Goal: Navigation & Orientation: Find specific page/section

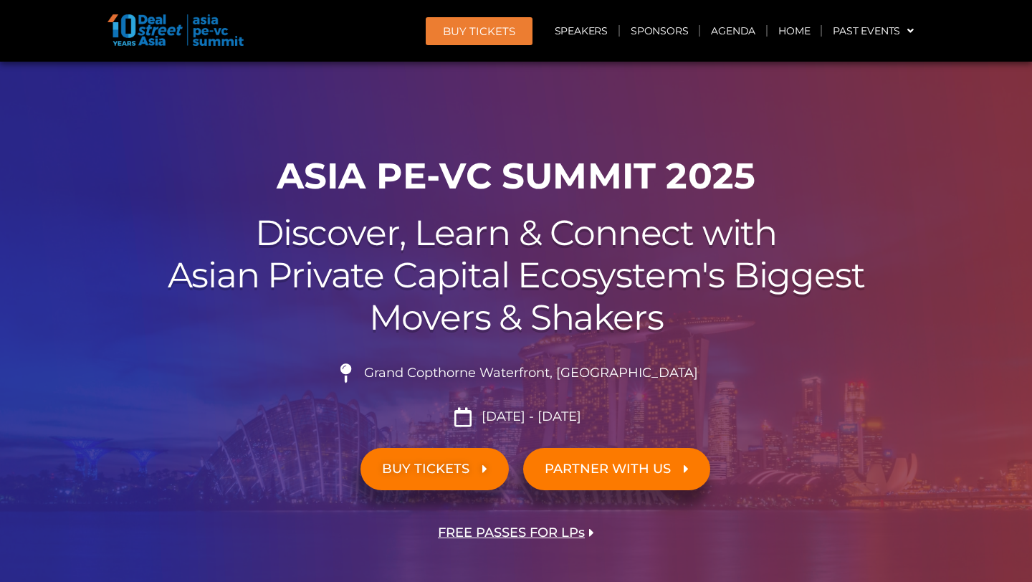
scroll to position [4778, 0]
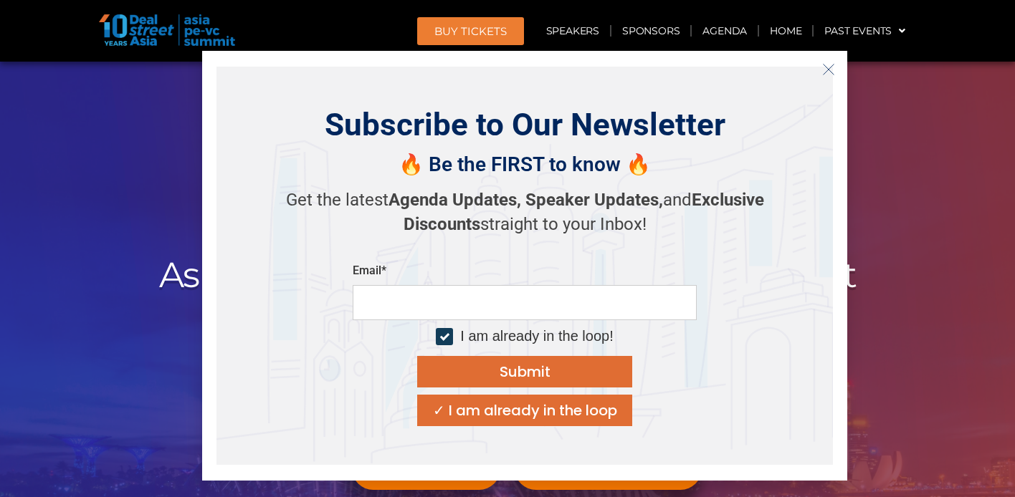
scroll to position [631, 0]
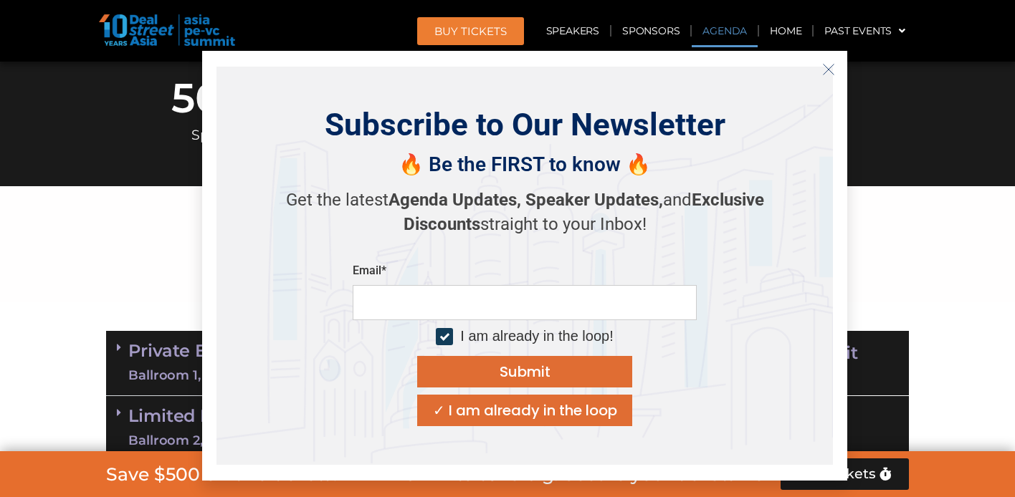
click at [823, 67] on icon "Close" at bounding box center [828, 69] width 13 height 13
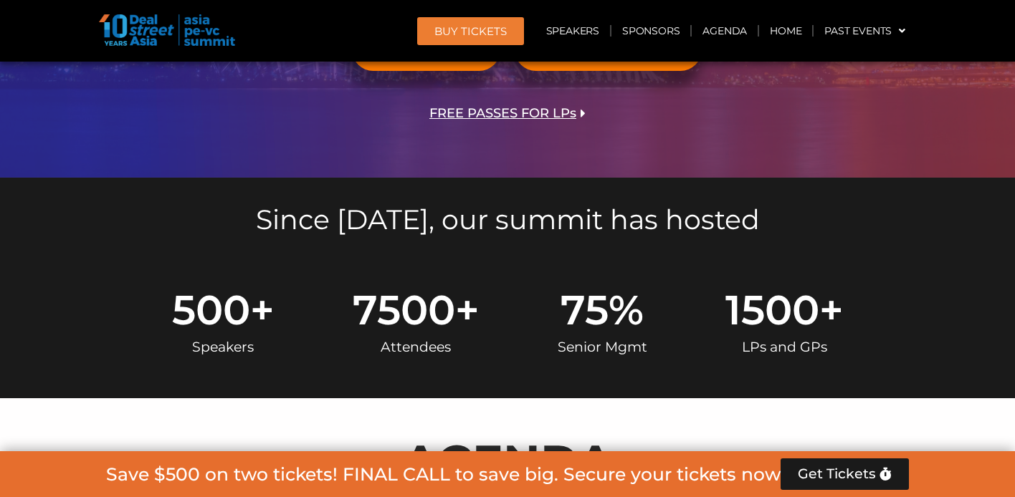
scroll to position [195, 0]
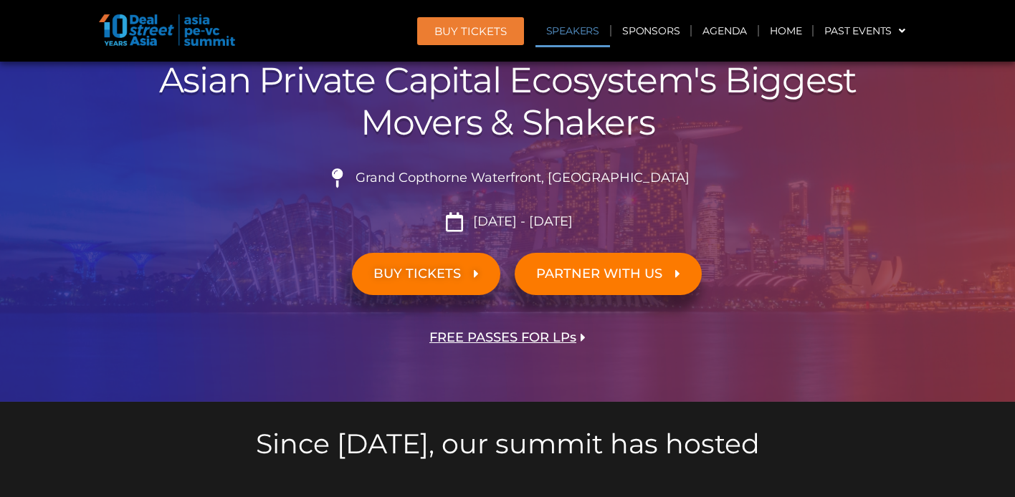
click at [566, 36] on link "Speakers" at bounding box center [572, 30] width 75 height 33
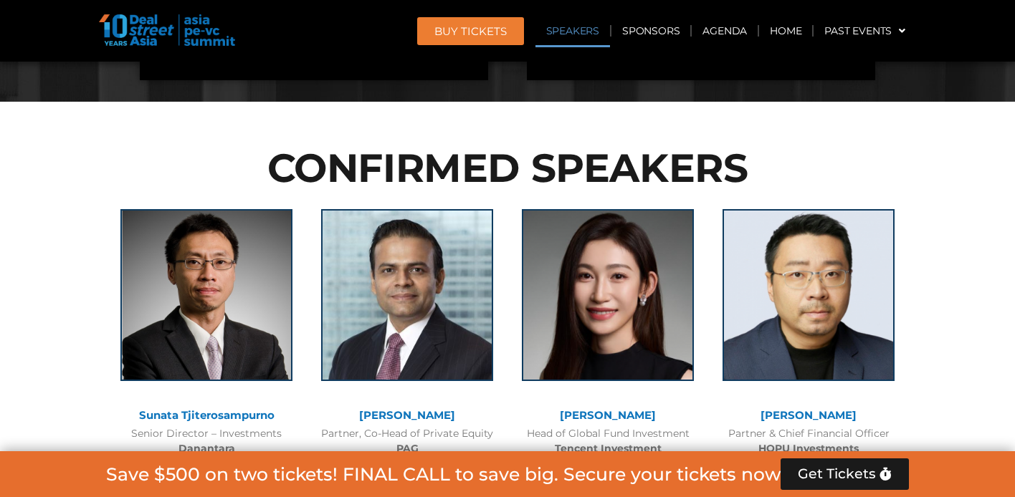
scroll to position [1570, 0]
